Goal: Obtain resource: Download file/media

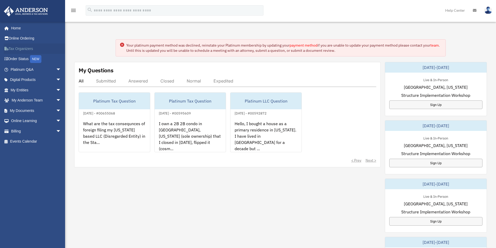
click at [26, 52] on link "Tax Organizers" at bounding box center [36, 48] width 65 height 10
click at [56, 101] on span "arrow_drop_down" at bounding box center [61, 100] width 10 height 11
click at [31, 95] on link "My Anderson Team arrow_drop_up" at bounding box center [36, 100] width 65 height 10
click at [28, 89] on link "My Entities arrow_drop_down" at bounding box center [36, 90] width 65 height 10
click at [27, 90] on link "My Entities arrow_drop_down" at bounding box center [36, 90] width 65 height 10
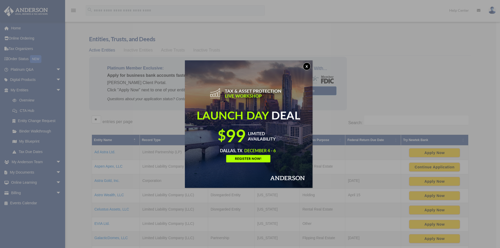
click at [112, 151] on div "x" at bounding box center [250, 124] width 500 height 248
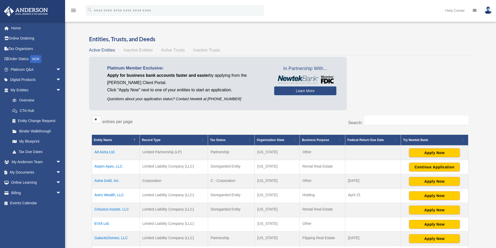
click at [110, 155] on td "Ad Astra Ltd." at bounding box center [116, 153] width 48 height 15
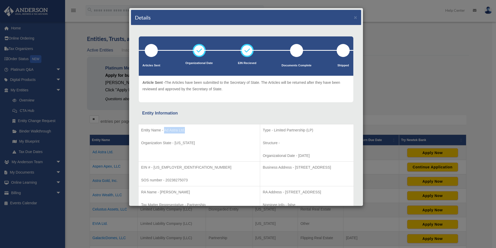
drag, startPoint x: 164, startPoint y: 130, endPoint x: 189, endPoint y: 132, distance: 24.9
click at [189, 132] on p "Entity Name - Ad Astra Ltd." at bounding box center [199, 130] width 116 height 7
copy p "Ad Astra Ltd."
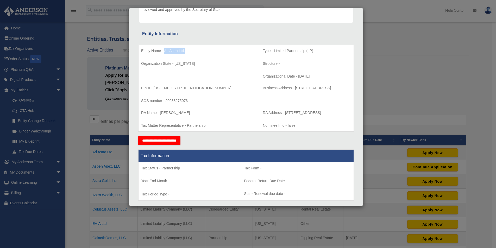
scroll to position [69, 0]
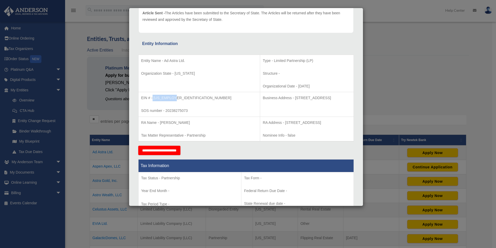
drag, startPoint x: 153, startPoint y: 98, endPoint x: 173, endPoint y: 98, distance: 20.3
click at [173, 98] on p "EIN # - [US_EMPLOYER_IDENTIFICATION_NUMBER]" at bounding box center [199, 98] width 116 height 7
copy p "[US_EMPLOYER_IDENTIFICATION_NUMBER]"
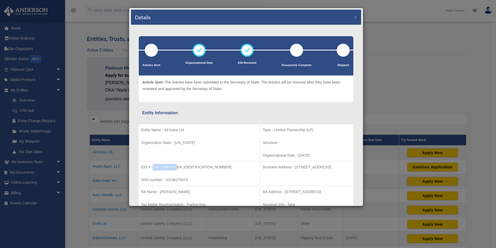
scroll to position [139, 0]
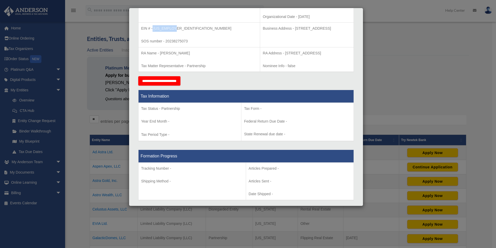
drag, startPoint x: 249, startPoint y: 53, endPoint x: 333, endPoint y: 47, distance: 83.8
click at [333, 47] on td "RA Address - 6063 N Nepal St, Aurora, CO 80019, US Nominee Info - false" at bounding box center [307, 59] width 94 height 25
copy p "6063 N Nepal St, Aurora, CO 80019, US"
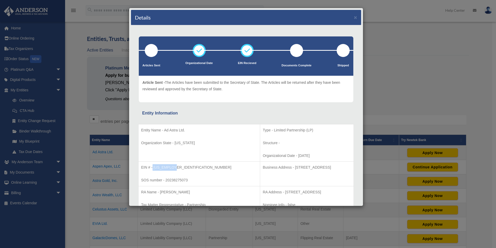
scroll to position [69, 0]
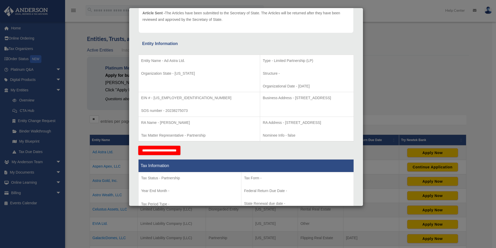
click at [400, 81] on div "Details × Articles Sent Organizational Date" at bounding box center [248, 124] width 496 height 248
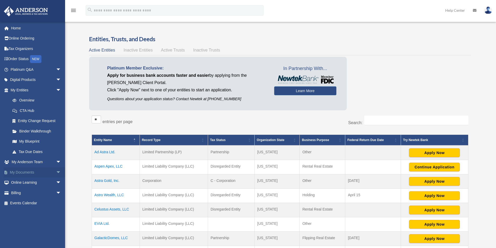
click at [40, 170] on link "My Documents arrow_drop_down" at bounding box center [36, 172] width 65 height 10
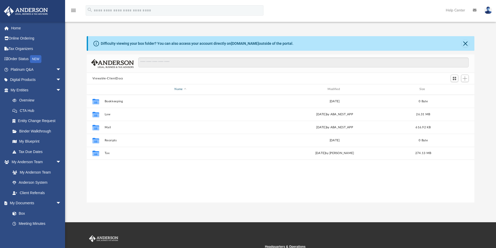
scroll to position [115, 384]
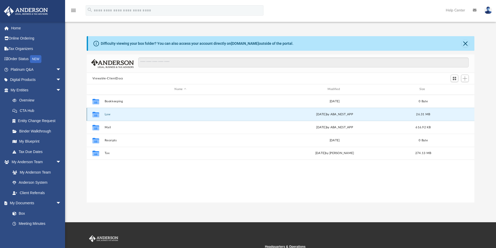
click at [106, 115] on button "Law" at bounding box center [180, 114] width 152 height 3
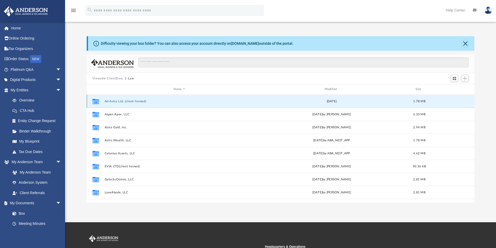
click at [112, 100] on button "Ad Astra Ltd. (client-formed)" at bounding box center [179, 101] width 150 height 3
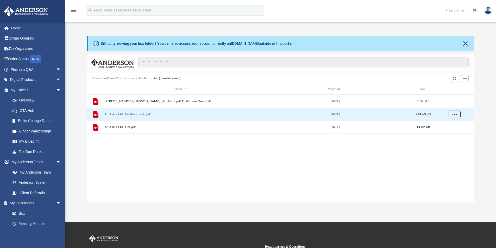
click at [457, 118] on button "More options" at bounding box center [454, 114] width 12 height 8
click at [450, 132] on li "Download" at bounding box center [449, 132] width 15 height 5
click at [132, 80] on button "Law" at bounding box center [131, 78] width 6 height 5
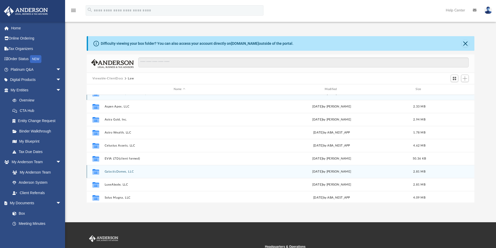
scroll to position [0, 0]
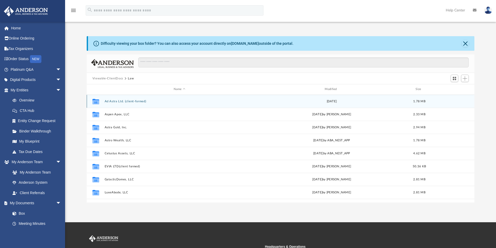
click at [115, 101] on button "Ad Astra Ltd. (client-formed)" at bounding box center [179, 101] width 150 height 3
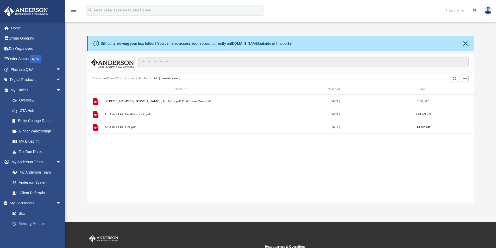
click at [117, 76] on button "Viewable-ClientDocs" at bounding box center [107, 78] width 31 height 5
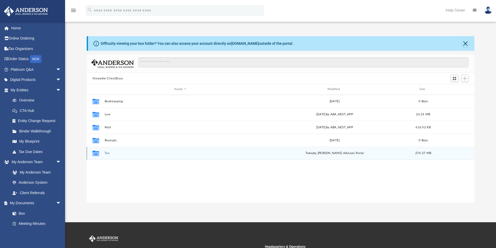
click at [105, 153] on button "Tax" at bounding box center [180, 152] width 152 height 3
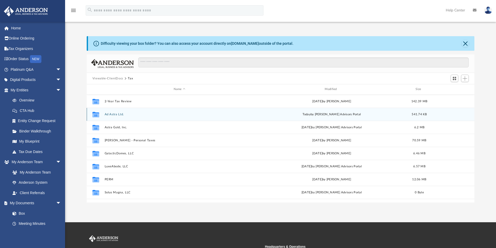
click at [110, 115] on button "Ad Astra Ltd." at bounding box center [179, 114] width 150 height 3
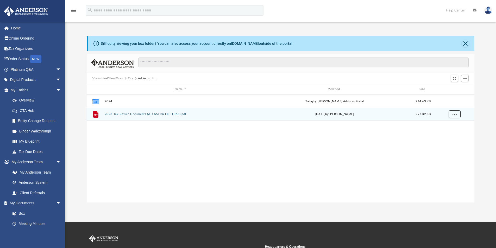
click at [460, 115] on button "More options" at bounding box center [454, 114] width 12 height 8
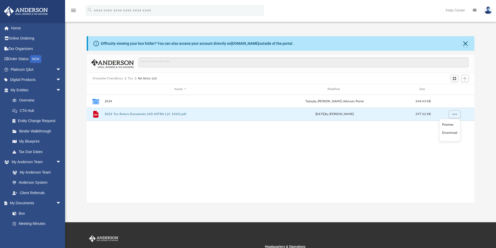
click at [454, 131] on li "Download" at bounding box center [449, 132] width 15 height 5
click at [34, 98] on link "Overview" at bounding box center [38, 100] width 62 height 10
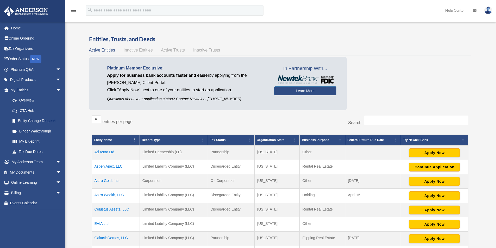
scroll to position [69, 0]
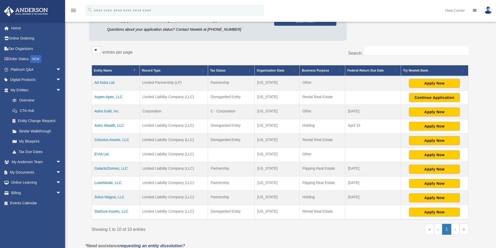
click at [107, 155] on td "EVIA Ltd." at bounding box center [116, 155] width 48 height 14
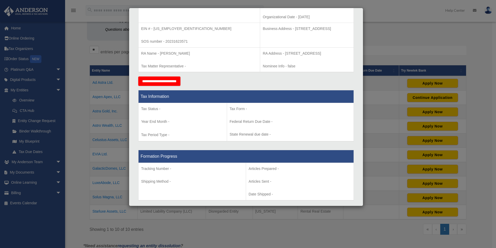
scroll to position [0, 0]
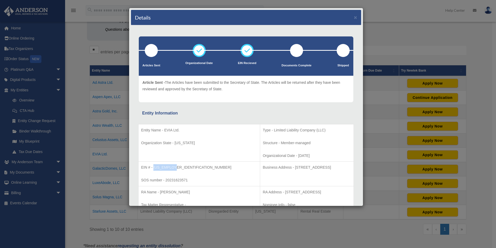
drag, startPoint x: 153, startPoint y: 167, endPoint x: 185, endPoint y: 168, distance: 32.1
click at [185, 168] on p "EIN # - [US_EMPLOYER_IDENTIFICATION_NUMBER]" at bounding box center [199, 167] width 116 height 7
copy p "[US_EMPLOYER_IDENTIFICATION_NUMBER]"
click at [98, 43] on div "Details × Articles Sent Organizational Date" at bounding box center [248, 124] width 496 height 248
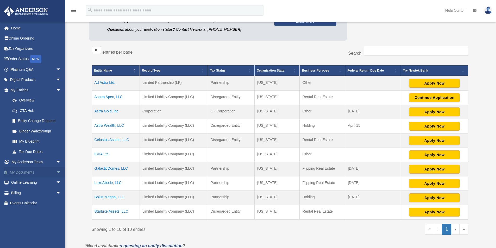
click at [56, 172] on span "arrow_drop_down" at bounding box center [61, 172] width 10 height 11
click at [31, 179] on link "Box" at bounding box center [38, 183] width 62 height 10
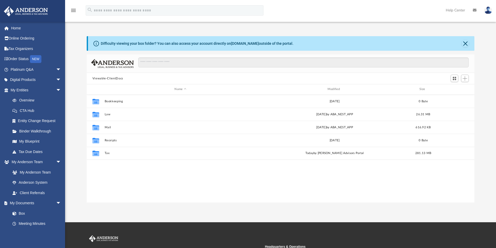
scroll to position [115, 384]
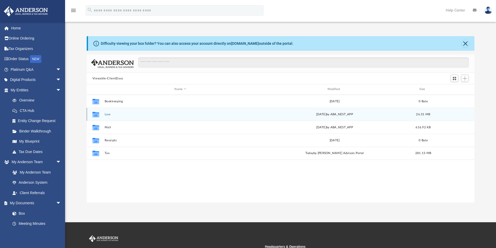
click at [106, 116] on button "Law" at bounding box center [180, 114] width 152 height 3
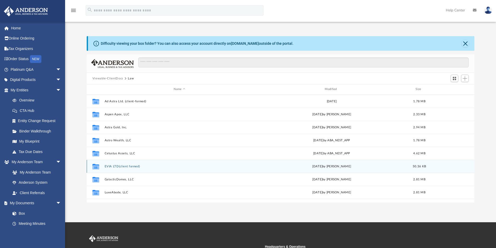
click at [119, 166] on button "EVIA LTD(client formed)" at bounding box center [179, 166] width 150 height 3
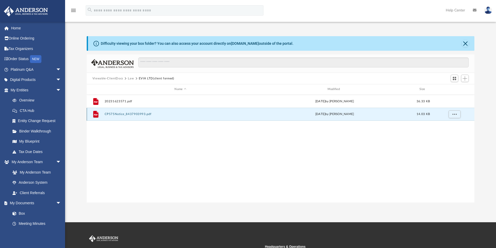
click at [126, 116] on button "CP575Notice_8437903993.pdf" at bounding box center [180, 113] width 152 height 3
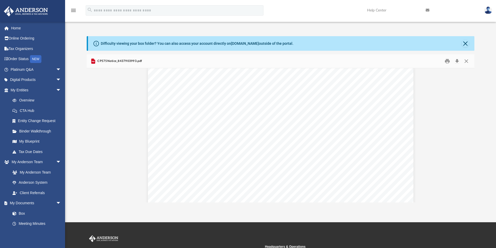
scroll to position [0, 0]
click at [465, 62] on button "Close" at bounding box center [465, 61] width 9 height 8
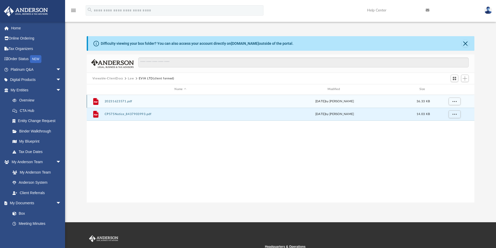
click at [123, 102] on button "20231623571.pdf" at bounding box center [180, 101] width 152 height 3
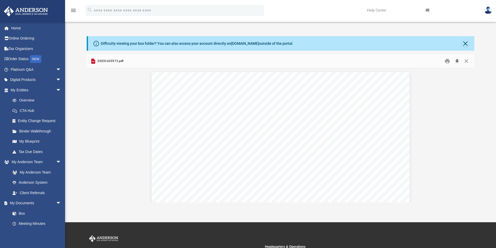
click at [458, 61] on button "Download" at bounding box center [456, 61] width 9 height 8
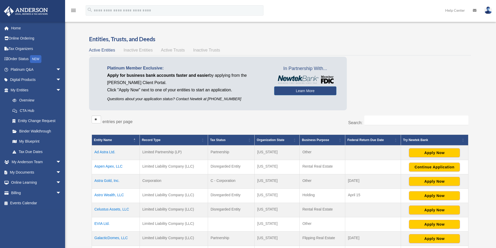
scroll to position [68, 0]
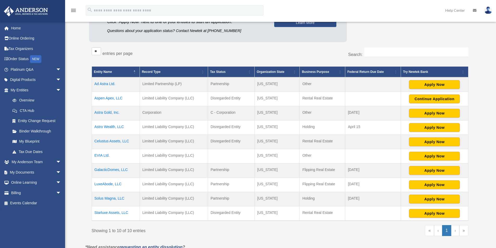
click at [110, 198] on td "Solus Magna, LLC" at bounding box center [116, 199] width 48 height 14
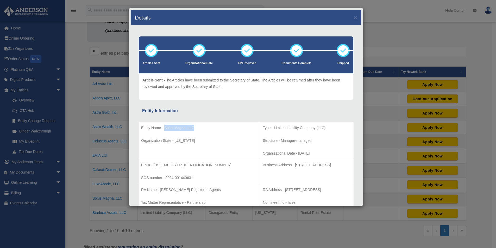
drag, startPoint x: 164, startPoint y: 127, endPoint x: 199, endPoint y: 123, distance: 35.4
click at [199, 123] on td "Entity Name - Solus Magna, LLC Organization State - [US_STATE]" at bounding box center [199, 140] width 122 height 37
copy p "Solus Magna, LLC"
click at [378, 12] on div "Details × Articles Sent Organizational Date" at bounding box center [248, 124] width 496 height 248
